Goal: Information Seeking & Learning: Learn about a topic

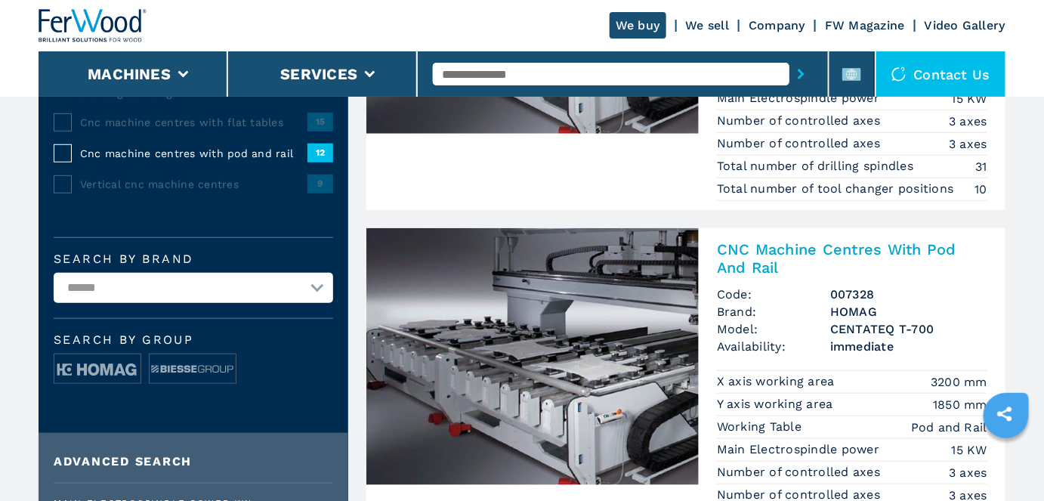
scroll to position [343, 0]
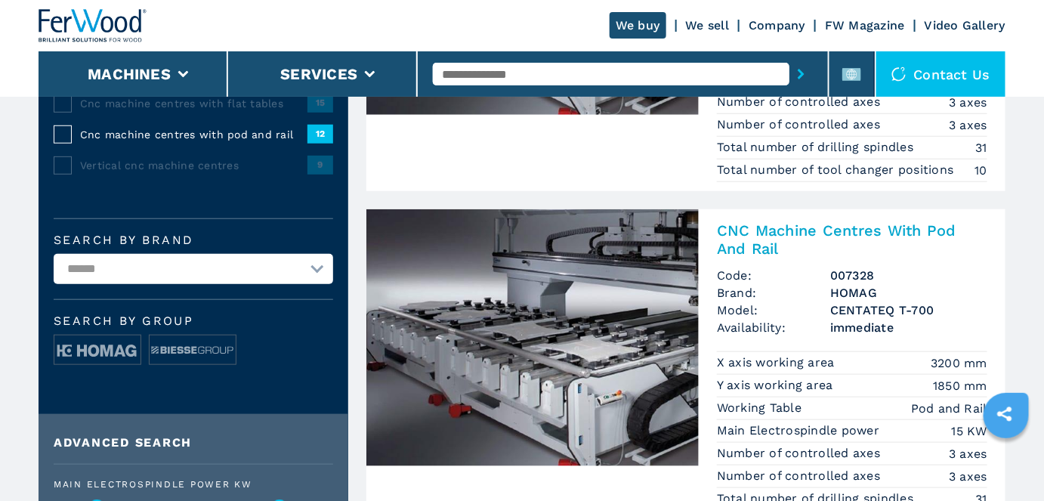
click at [248, 273] on select "**********" at bounding box center [194, 269] width 280 height 30
select select "*****"
click at [54, 254] on select "**********" at bounding box center [194, 269] width 280 height 30
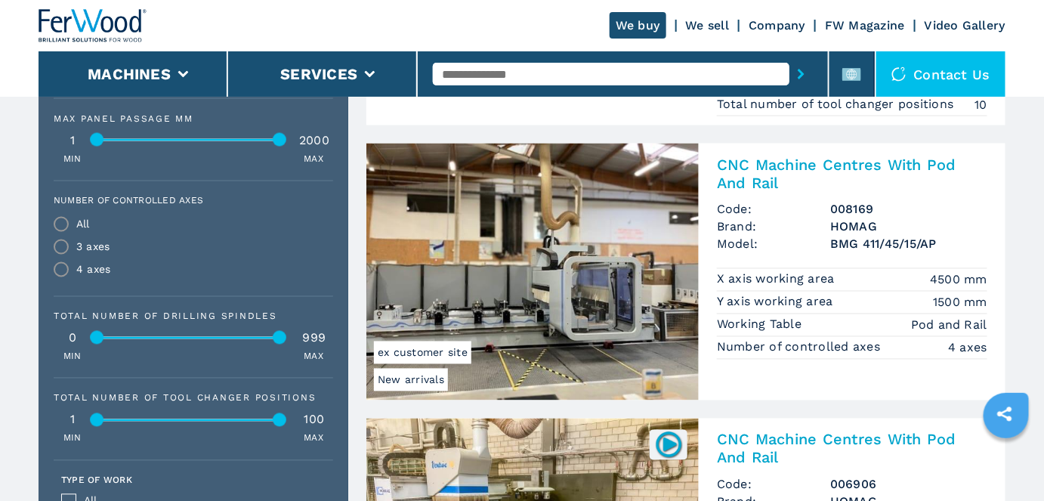
scroll to position [756, 0]
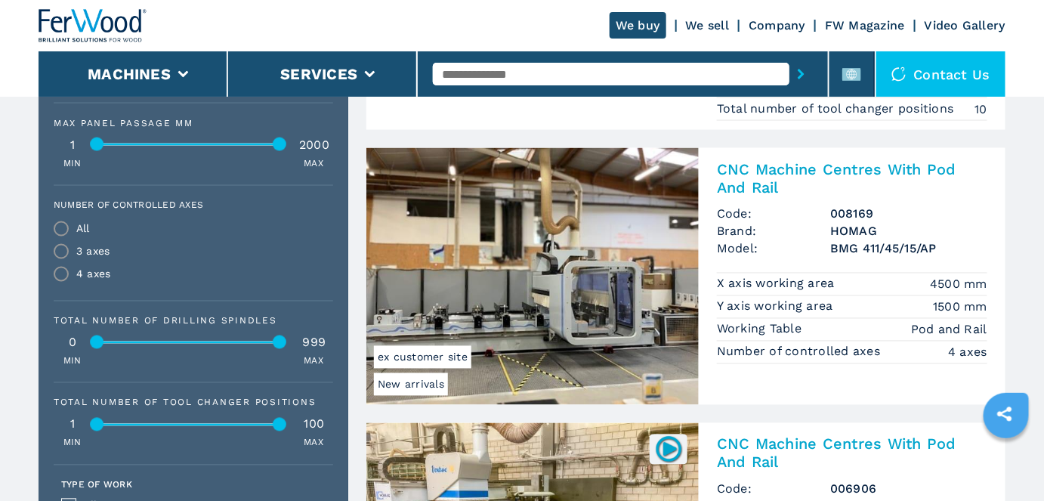
click at [606, 301] on img at bounding box center [532, 276] width 332 height 257
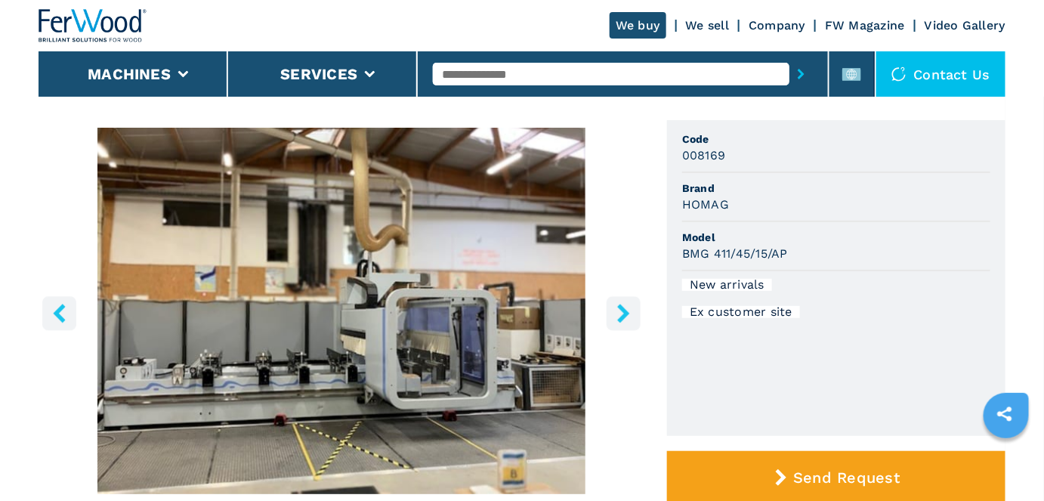
scroll to position [137, 0]
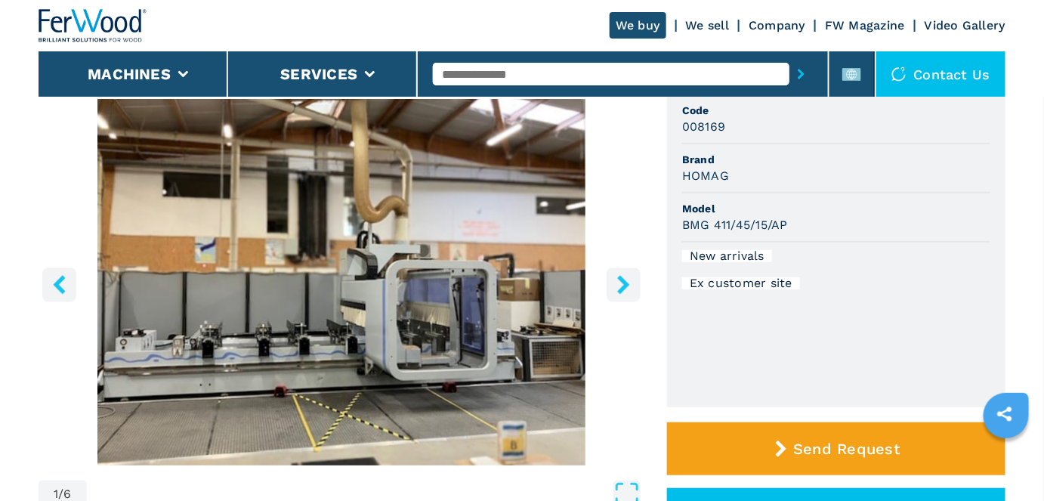
click at [625, 280] on icon "right-button" at bounding box center [623, 284] width 12 height 19
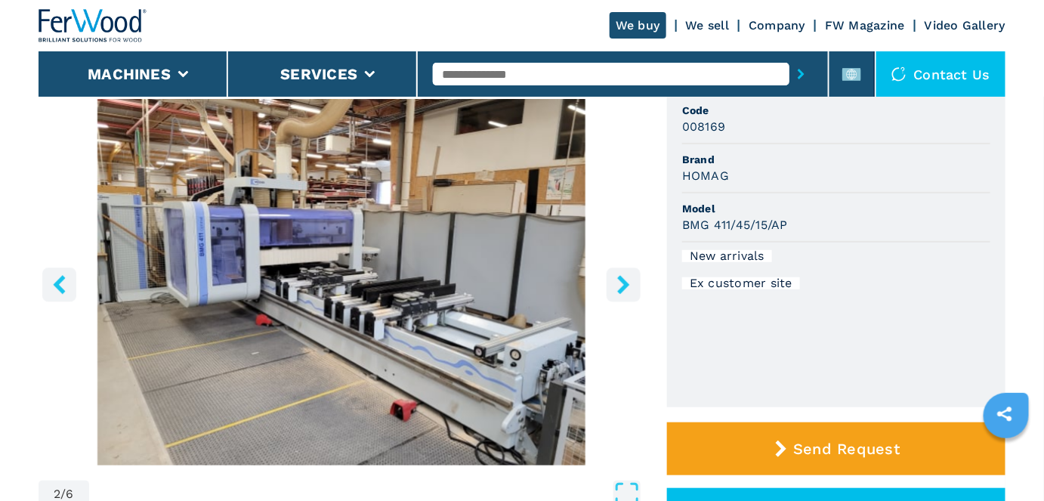
click at [624, 283] on icon "right-button" at bounding box center [623, 284] width 12 height 19
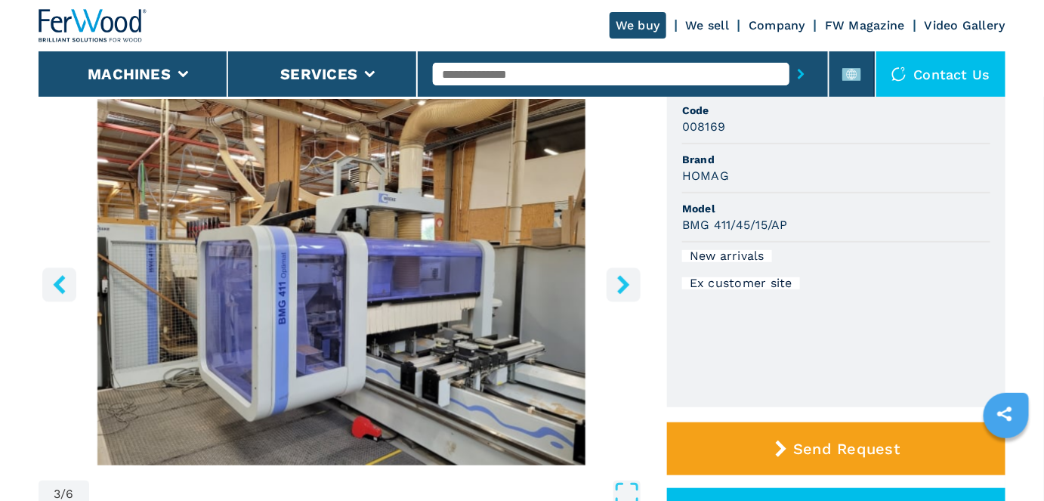
click at [622, 285] on icon "right-button" at bounding box center [623, 284] width 19 height 19
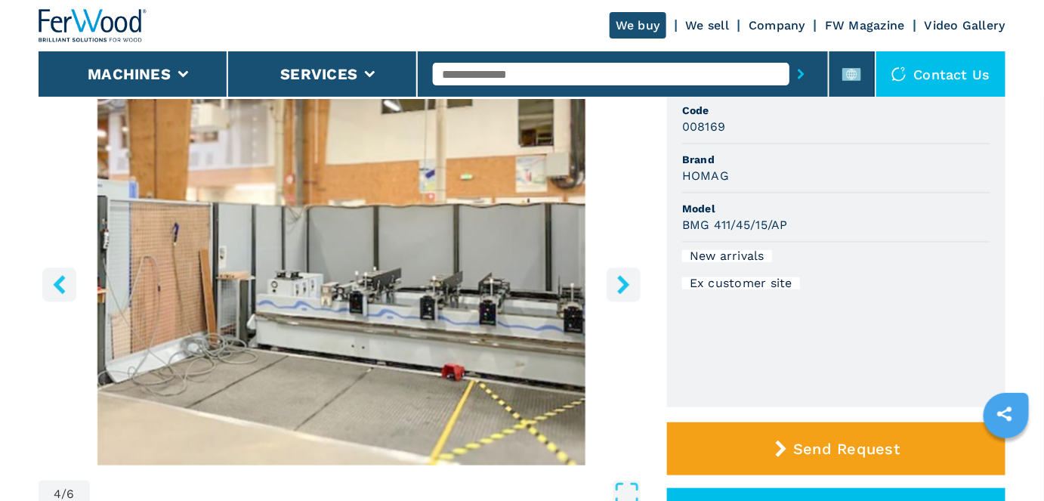
click at [622, 285] on icon "right-button" at bounding box center [623, 284] width 19 height 19
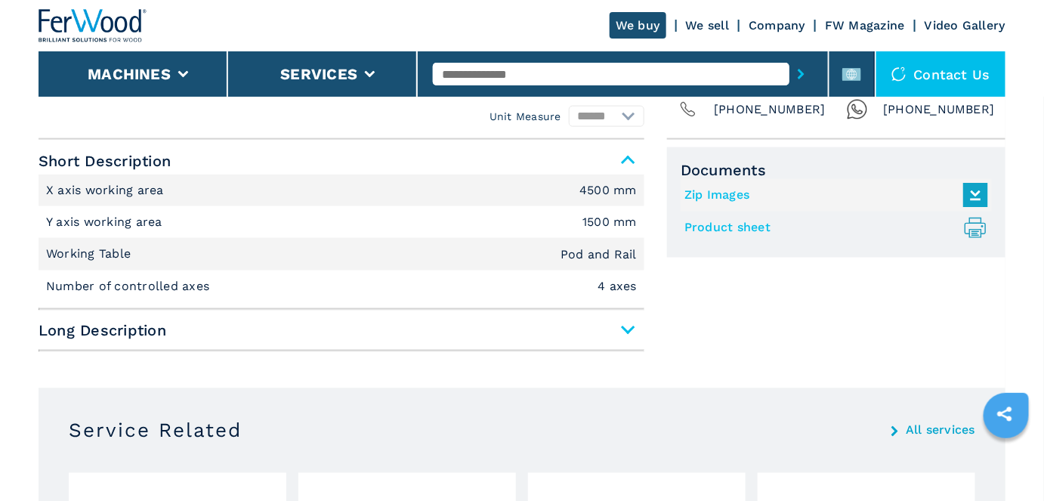
scroll to position [647, 0]
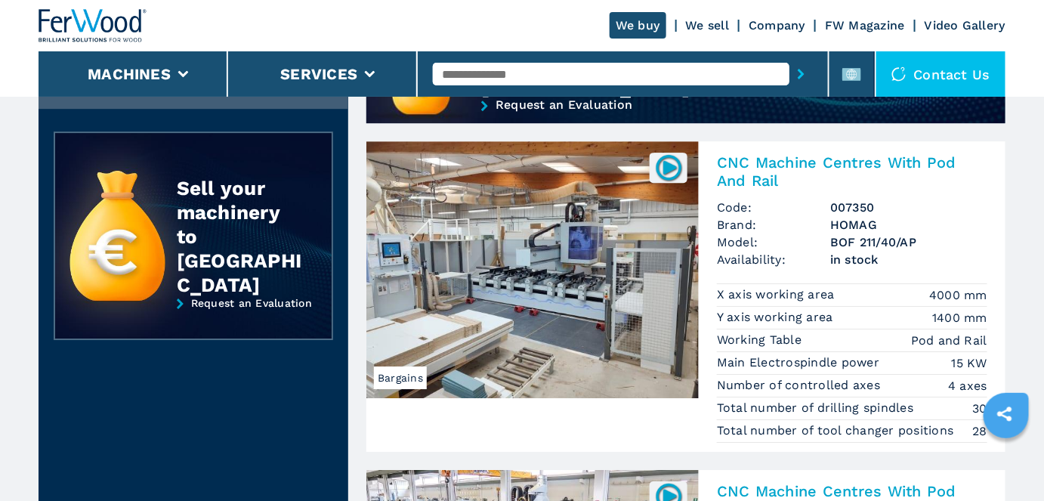
scroll to position [1477, 0]
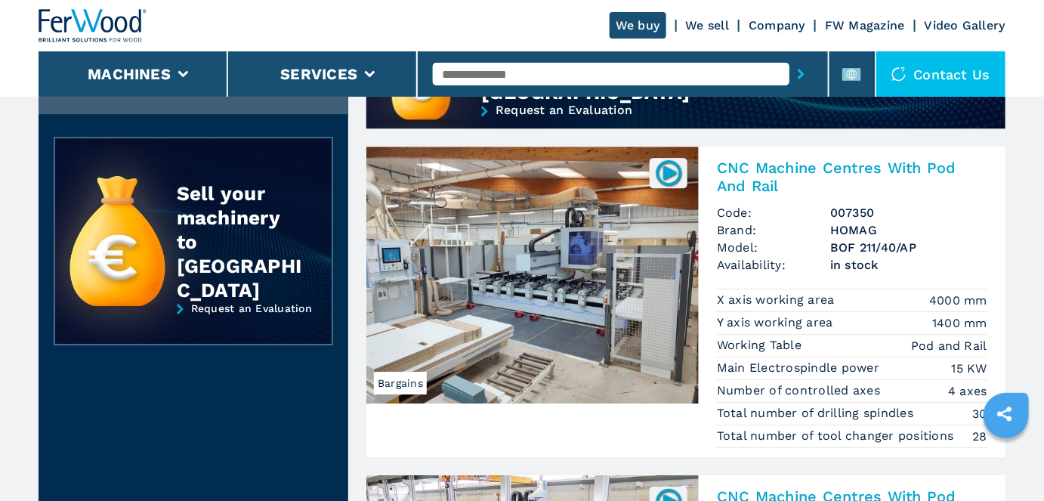
click at [548, 296] on img at bounding box center [532, 275] width 332 height 257
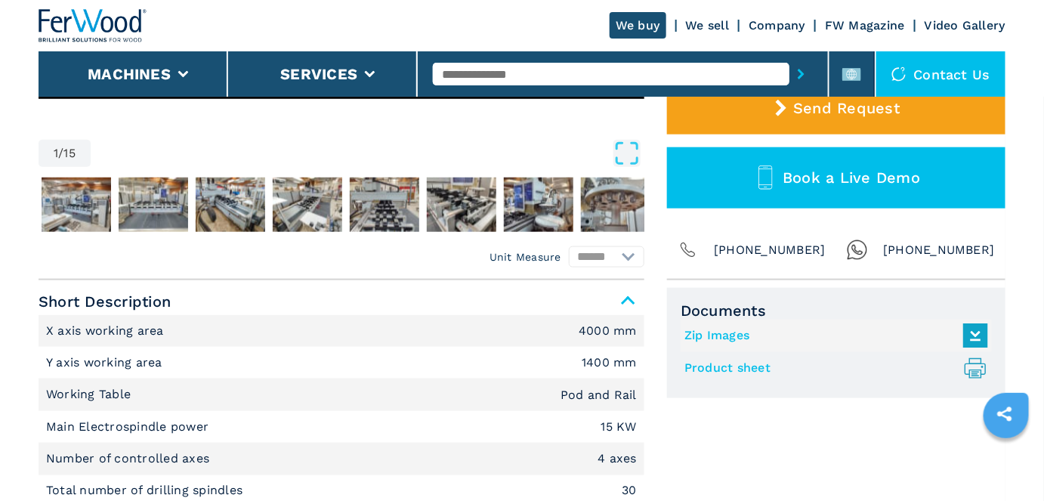
scroll to position [481, 0]
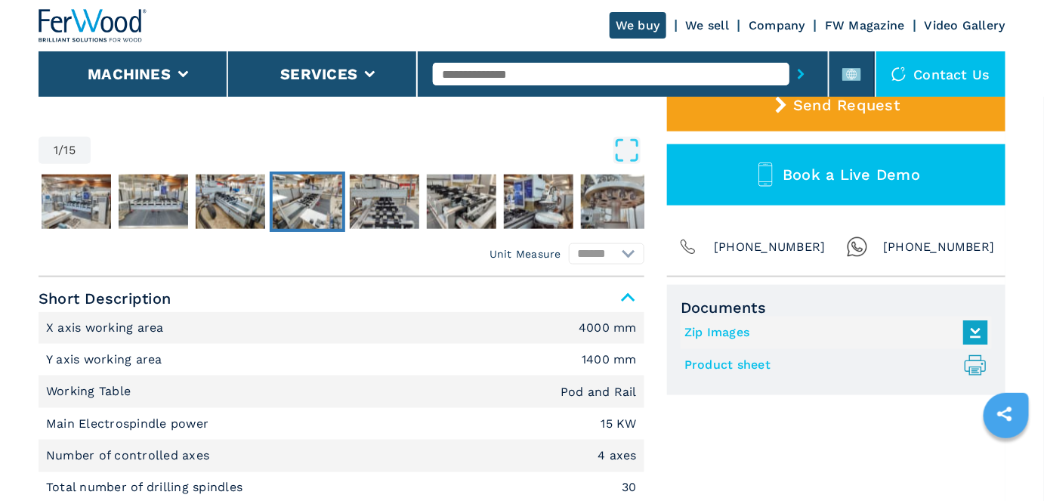
click at [304, 214] on img "Go to Slide 5" at bounding box center [308, 202] width 70 height 54
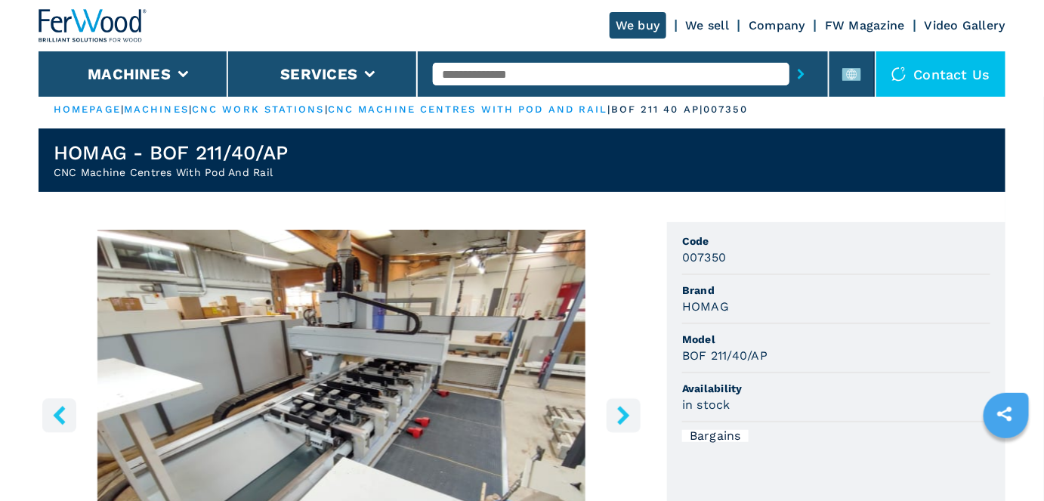
scroll to position [0, 0]
